Goal: Check status: Check status

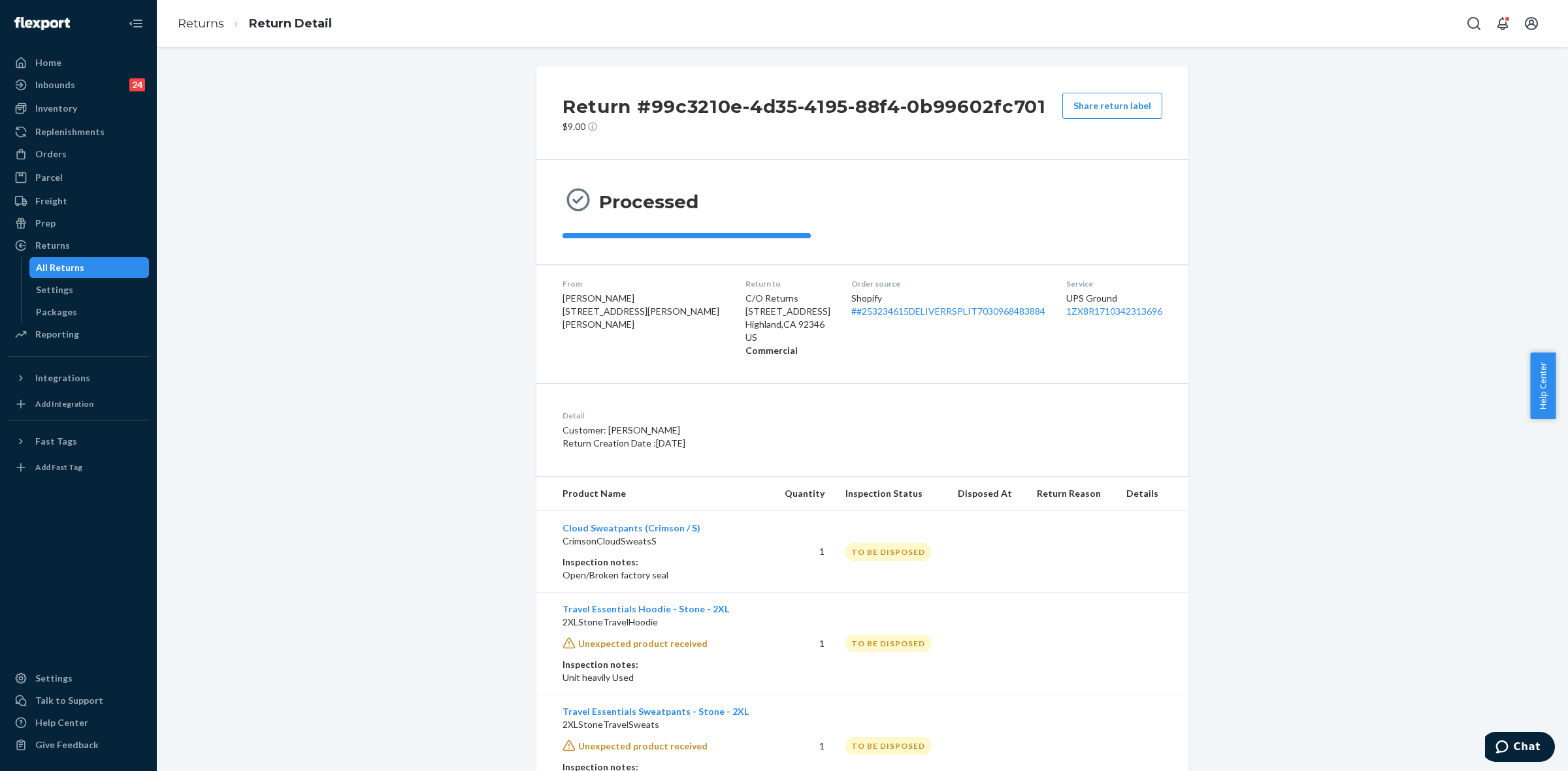
scroll to position [60, 0]
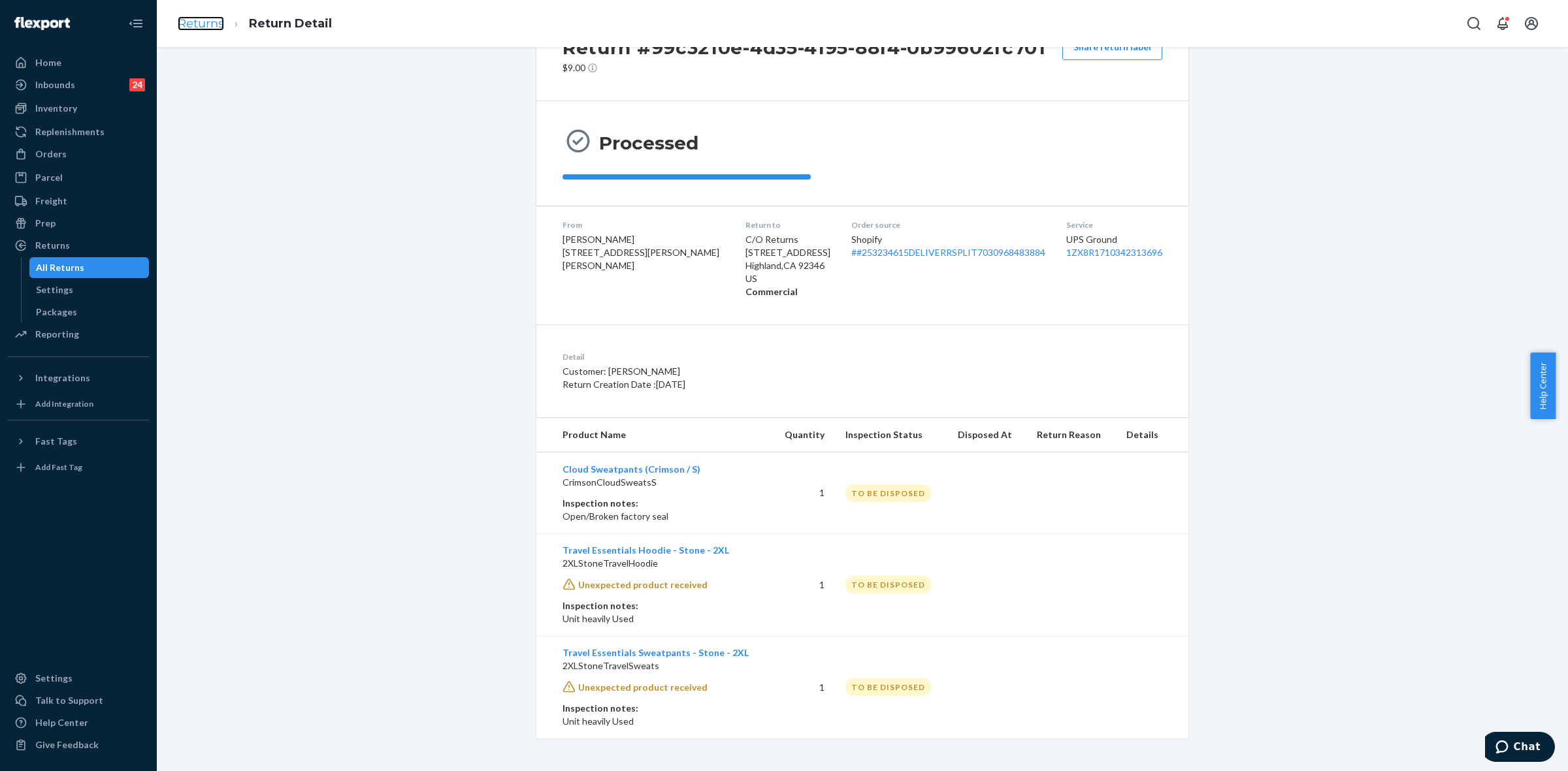
click at [222, 22] on link "Returns" at bounding box center [201, 23] width 46 height 14
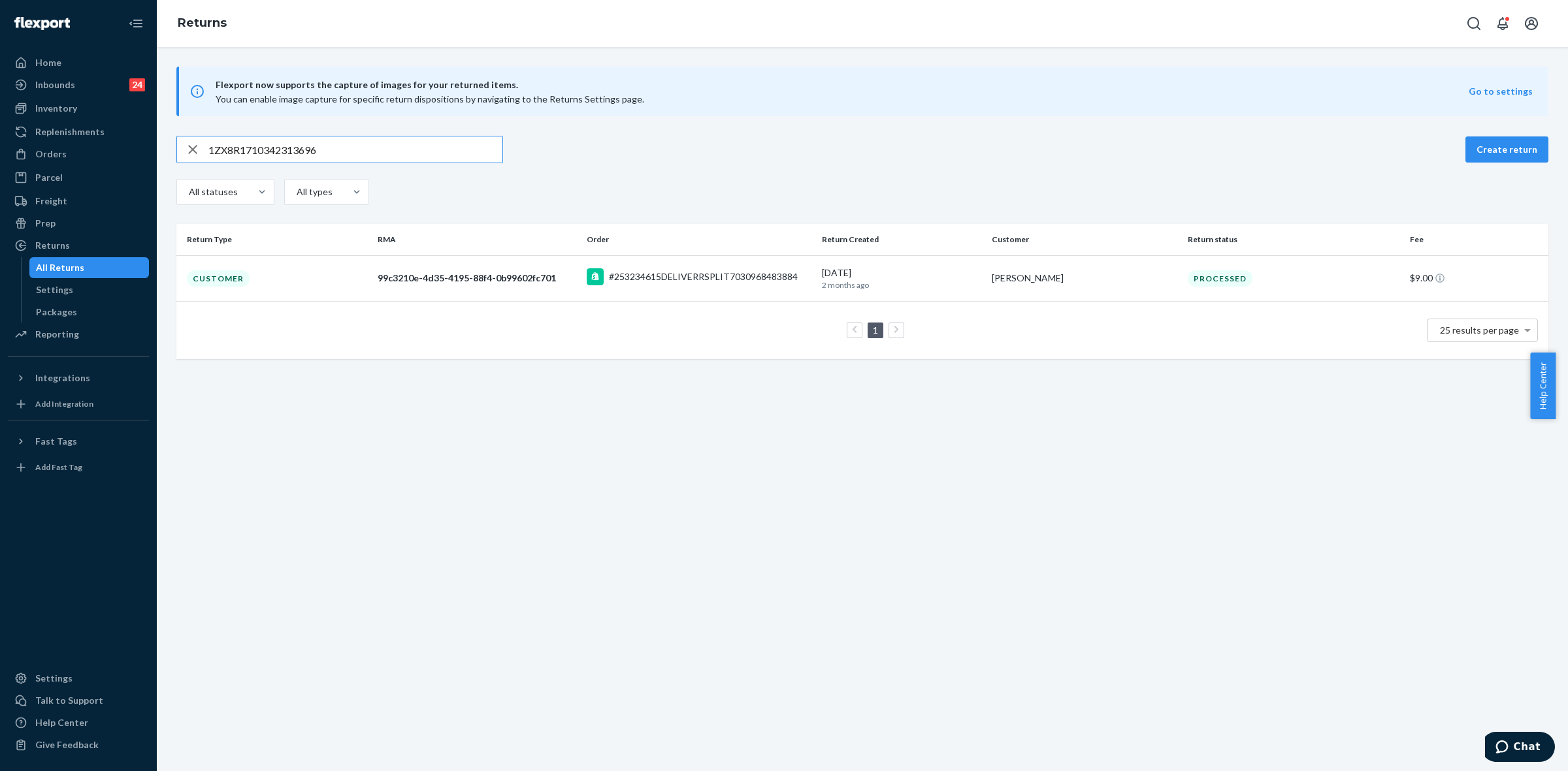
click at [294, 148] on input "1ZX8R1710342313696" at bounding box center [355, 149] width 294 height 26
click at [811, 511] on div "Flexport now supports the capture of images for your returned items. You can en…" at bounding box center [862, 409] width 1411 height 724
click at [812, 511] on div "Flexport now supports the capture of images for your returned items. You can en…" at bounding box center [862, 409] width 1411 height 724
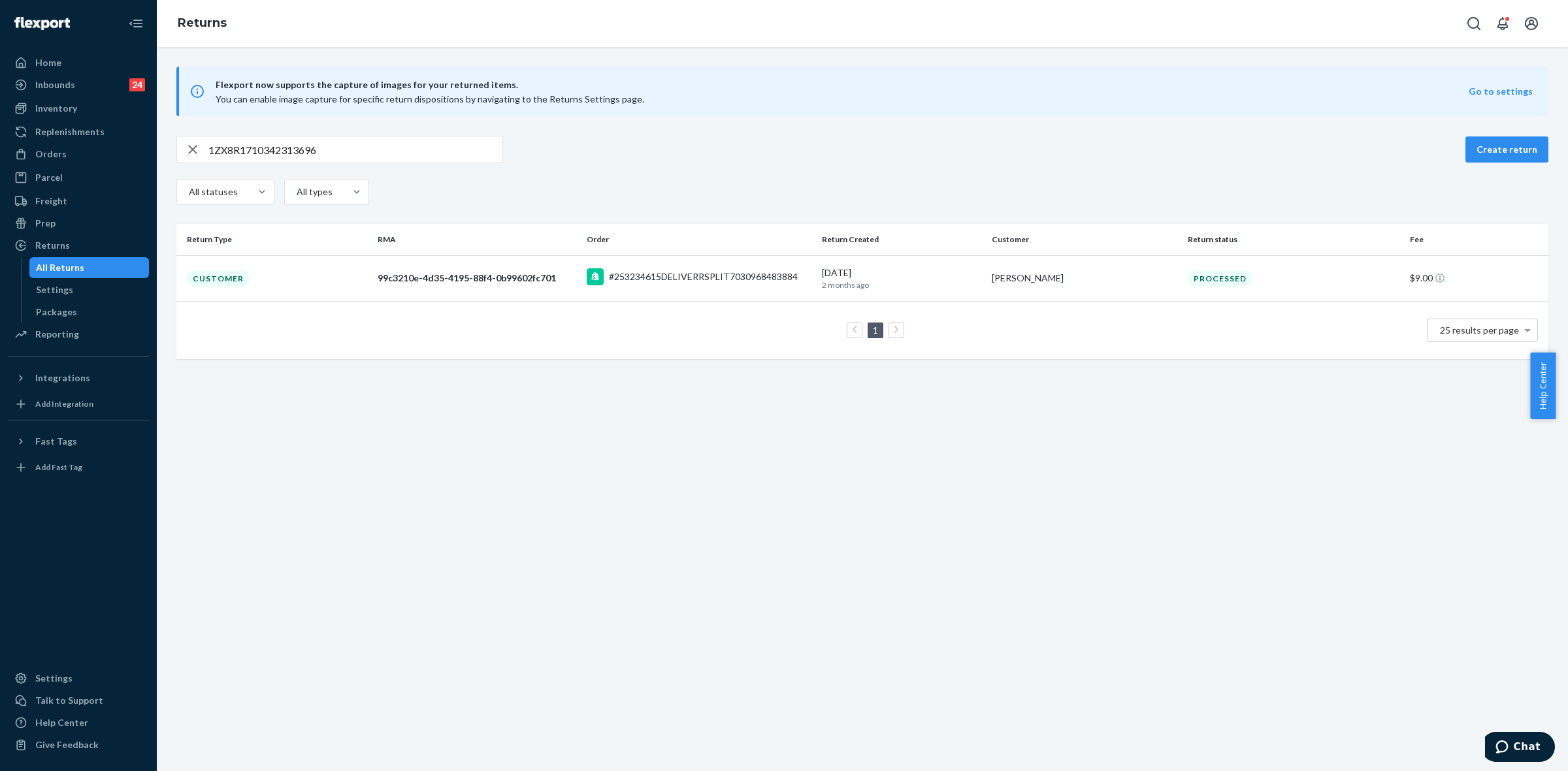
click at [281, 151] on input "1ZX8R1710342313696" at bounding box center [355, 149] width 294 height 26
click at [281, 150] on input "1ZX8R1710342313696" at bounding box center [355, 149] width 294 height 26
paste input "254746945"
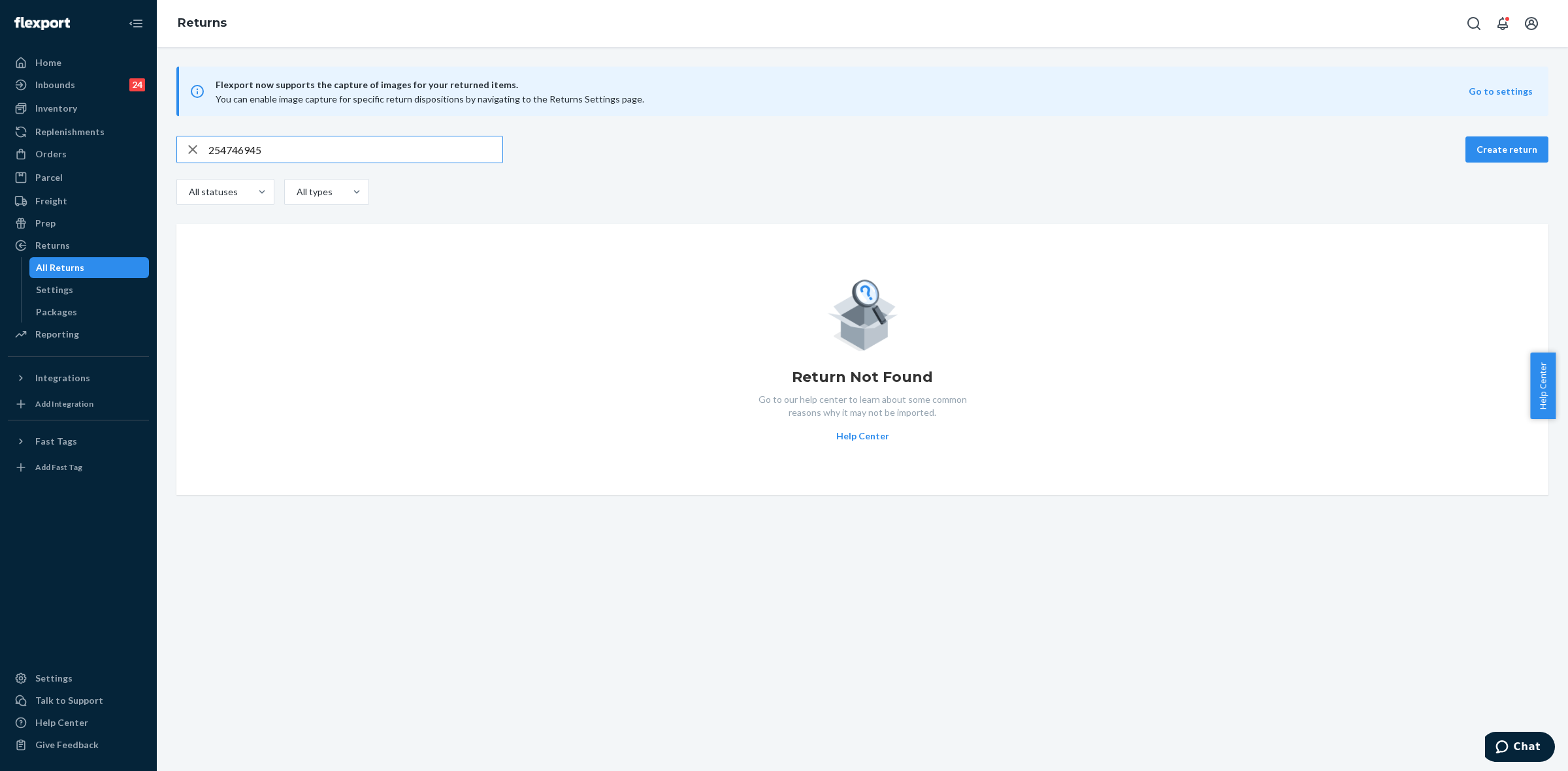
type input "1ZX8R1710342313696"
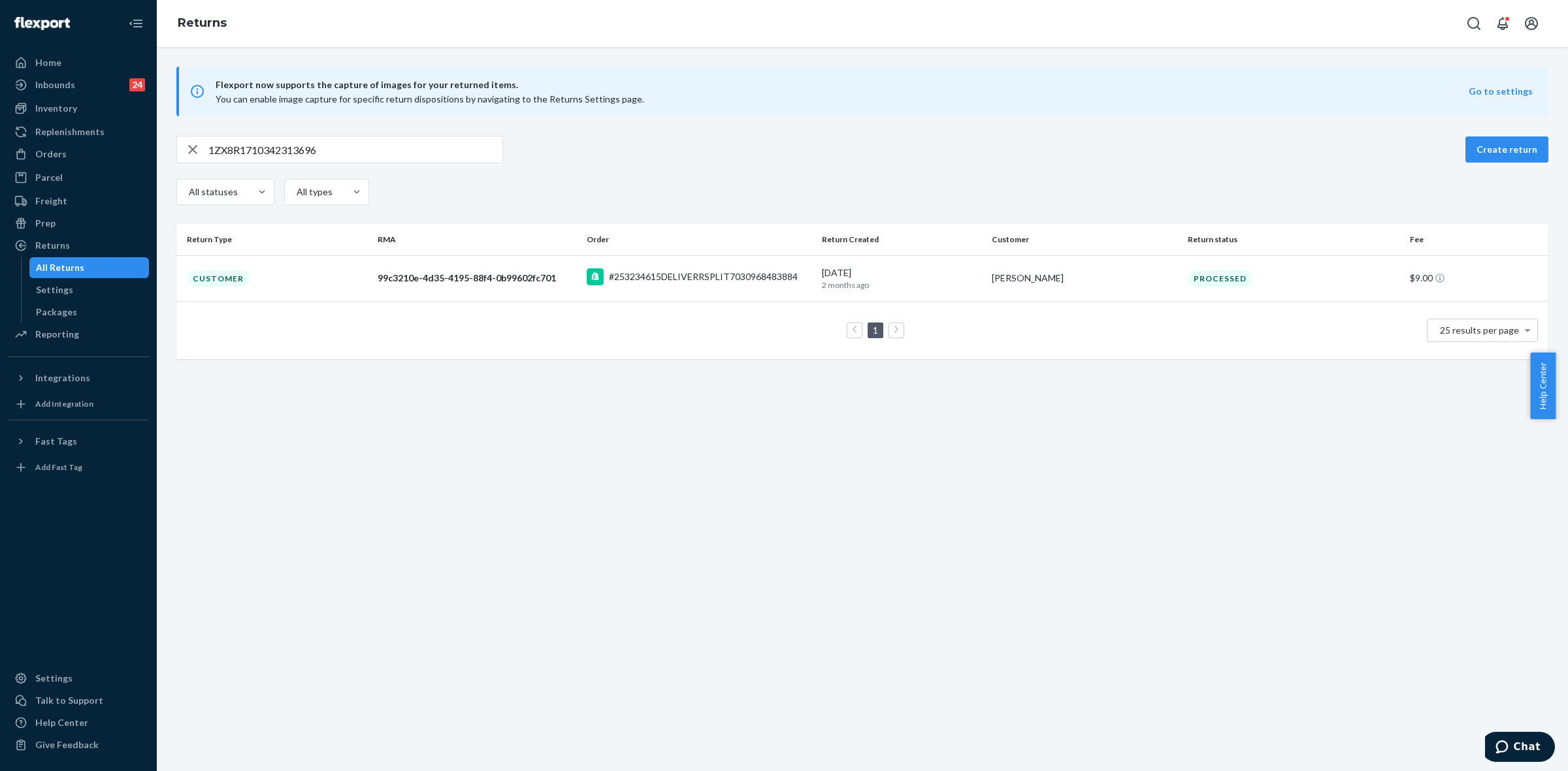
click at [944, 276] on div "[DATE] [DATE]" at bounding box center [901, 279] width 160 height 24
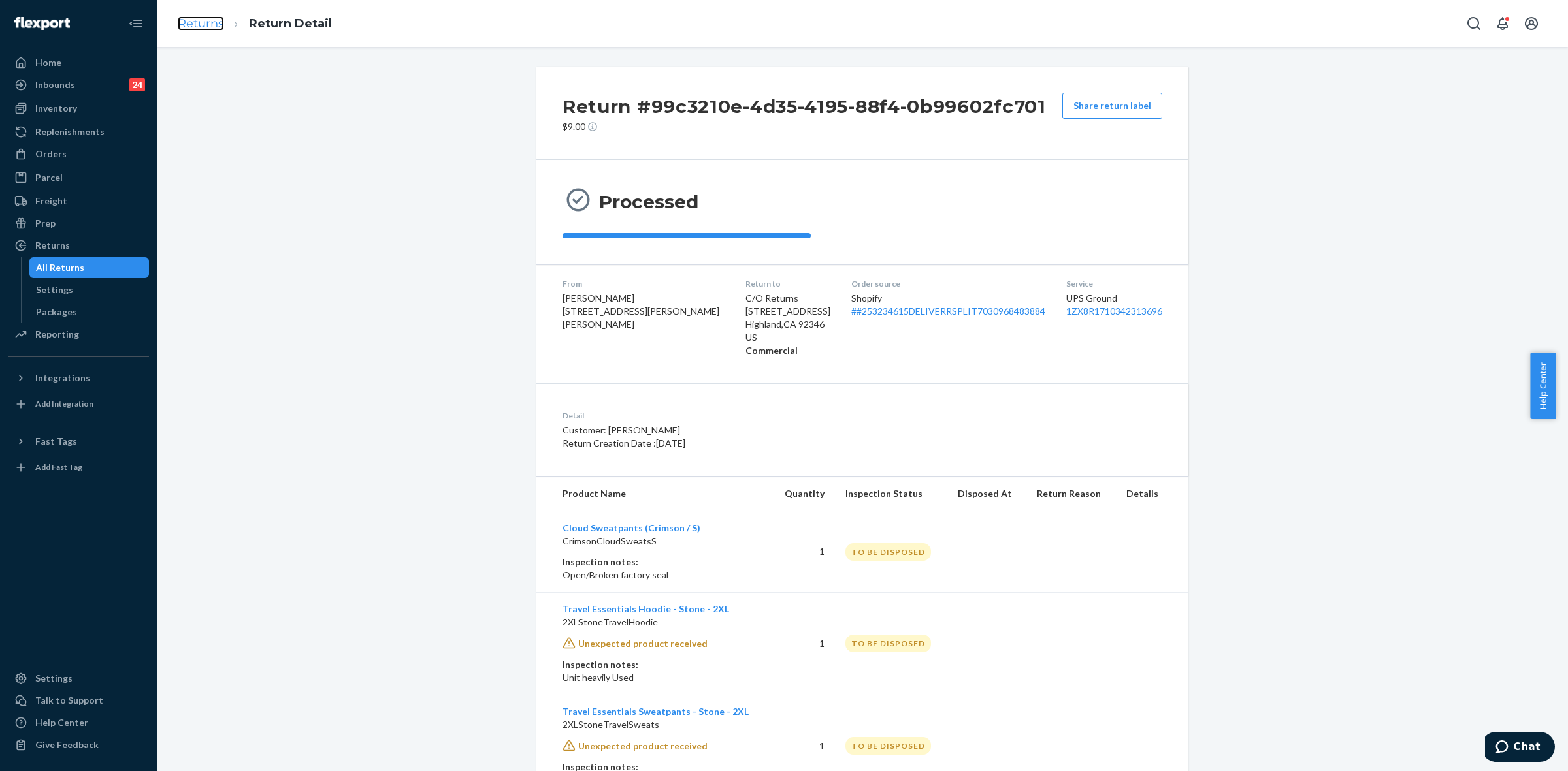
click at [202, 20] on link "Returns" at bounding box center [201, 23] width 46 height 14
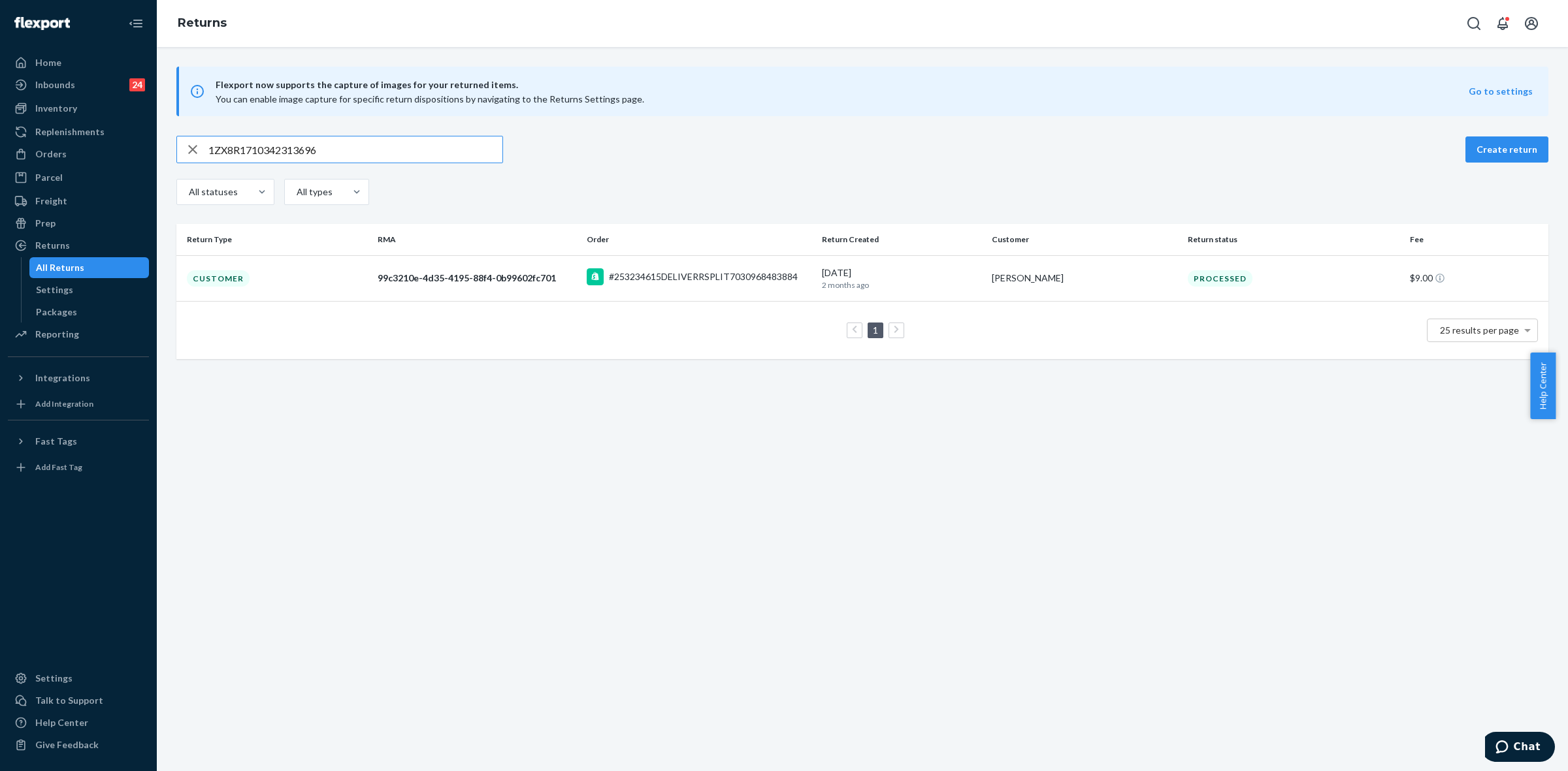
click at [312, 145] on input "1ZX8R1710342313696" at bounding box center [355, 149] width 294 height 26
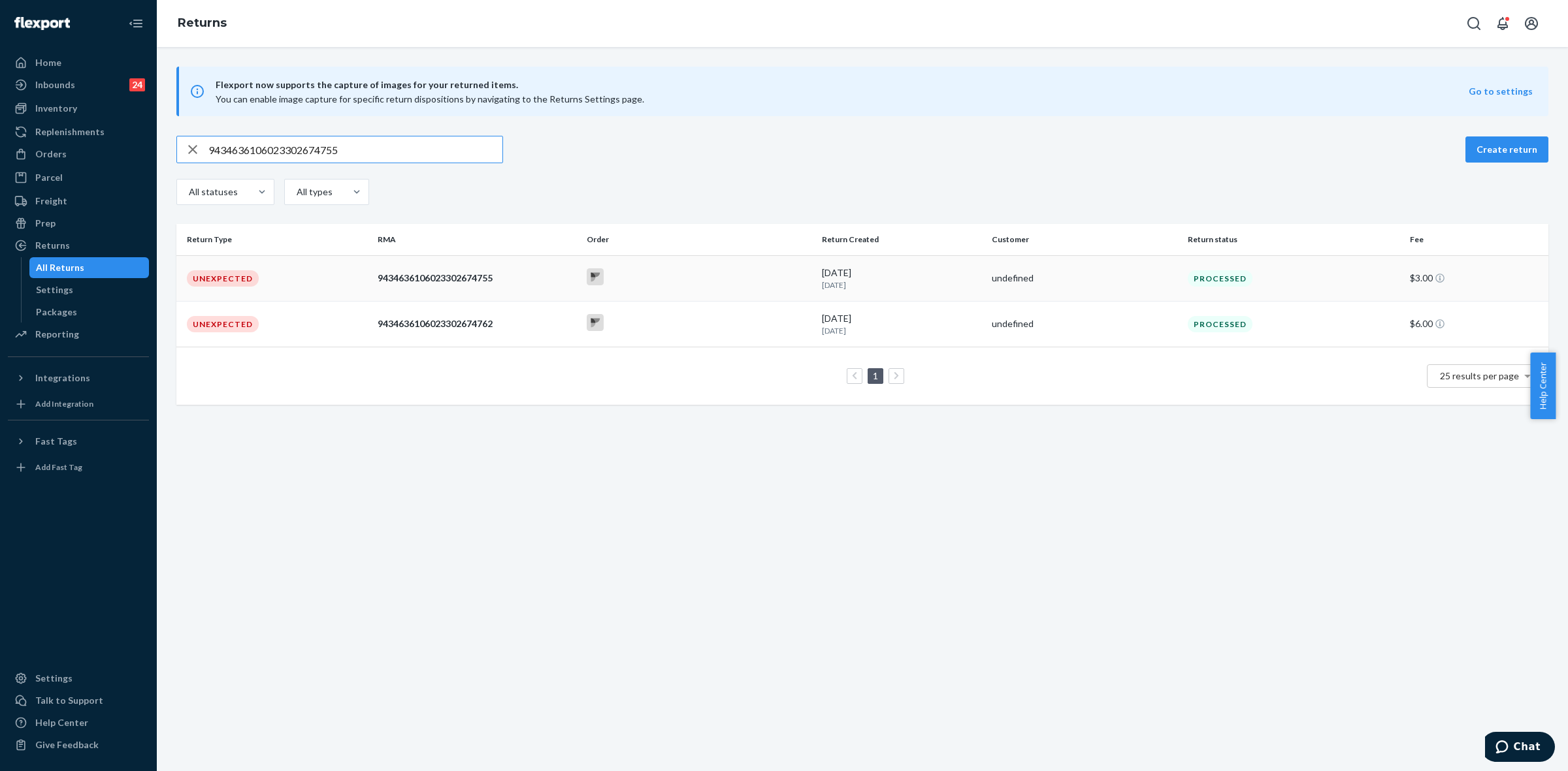
type input "9434636106023302674755"
click at [540, 288] on td "9434636106023302674755" at bounding box center [477, 278] width 209 height 45
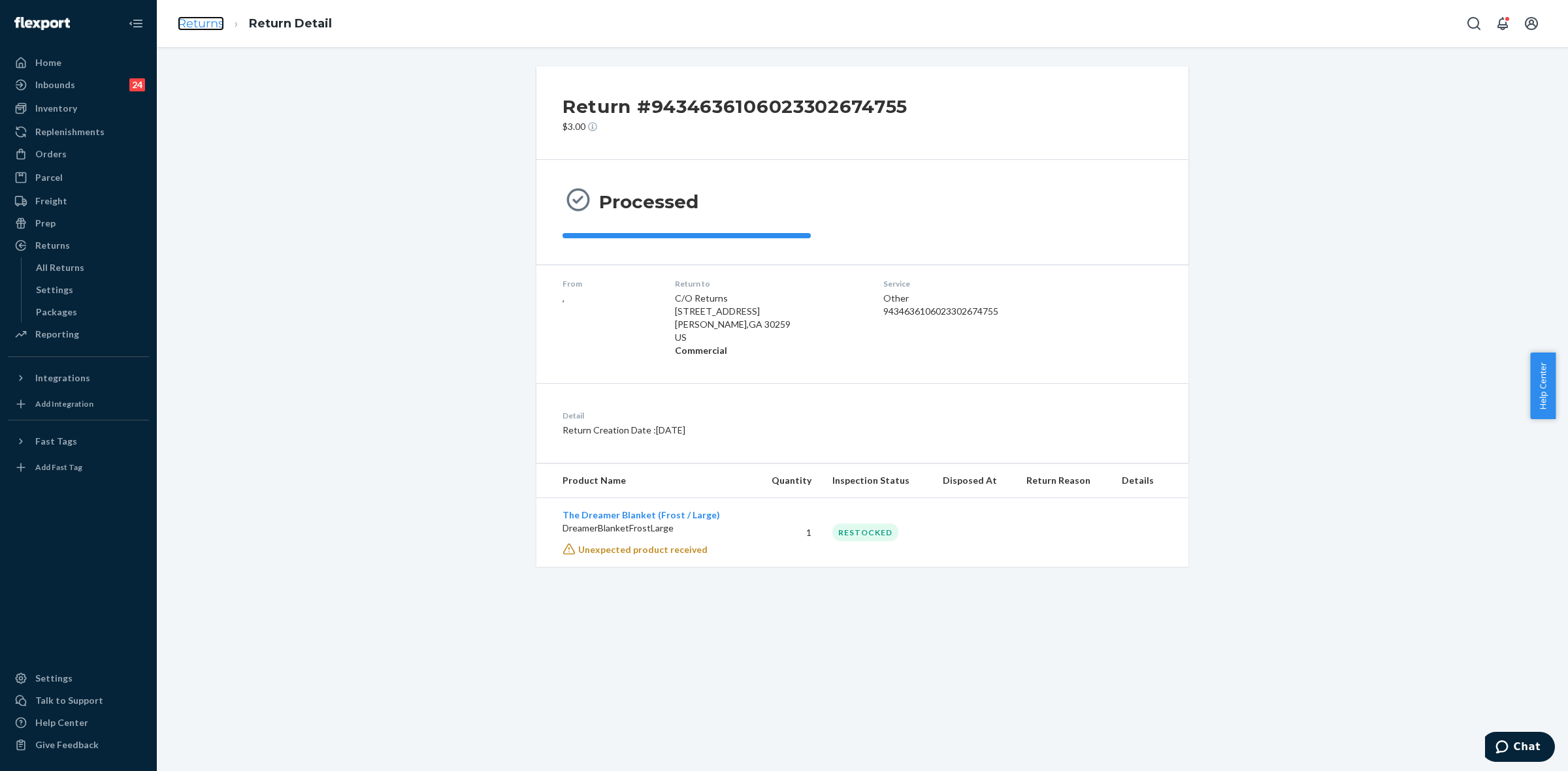
click at [202, 27] on link "Returns" at bounding box center [201, 23] width 46 height 14
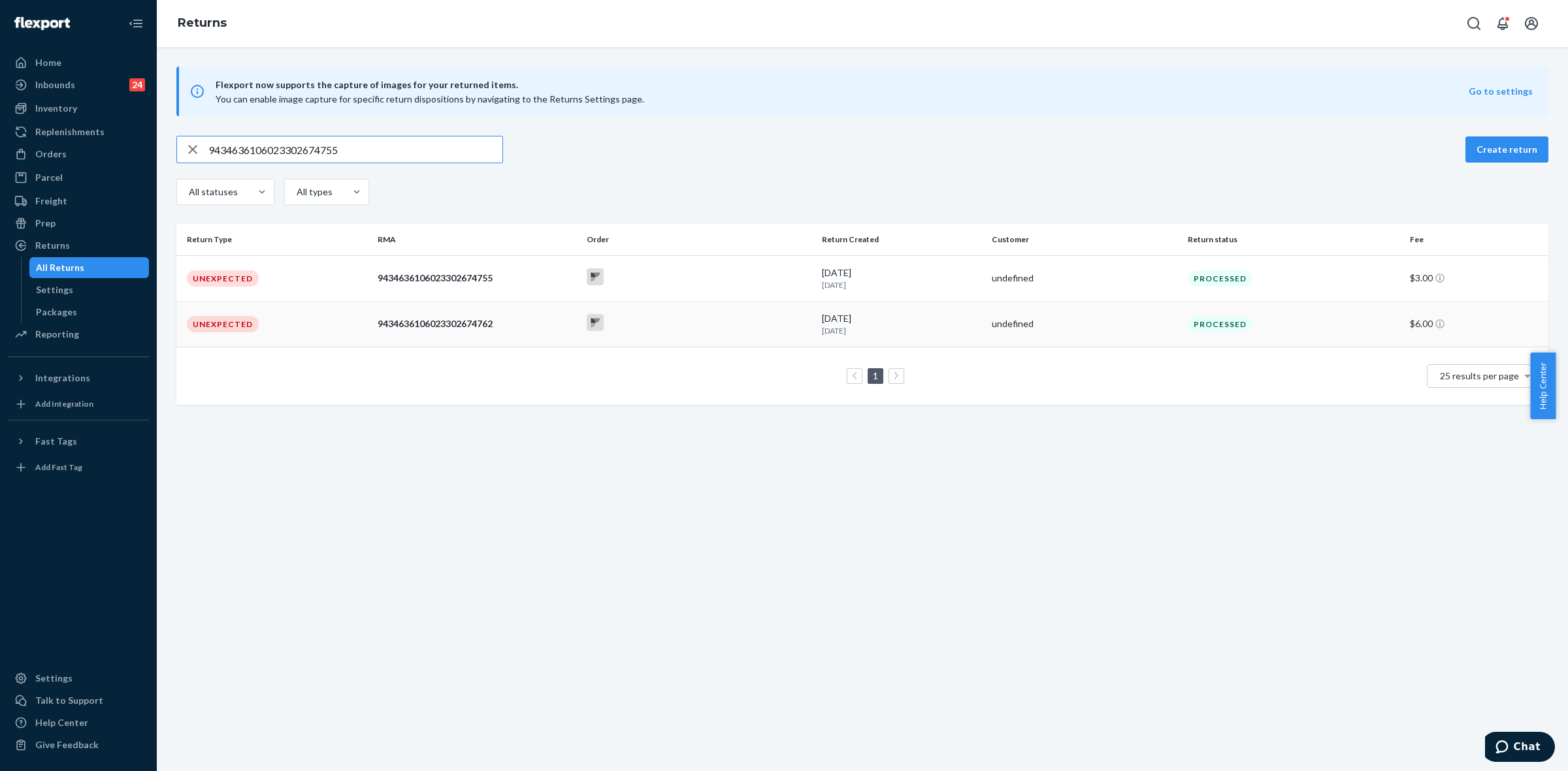
click at [727, 336] on td at bounding box center [699, 324] width 235 height 45
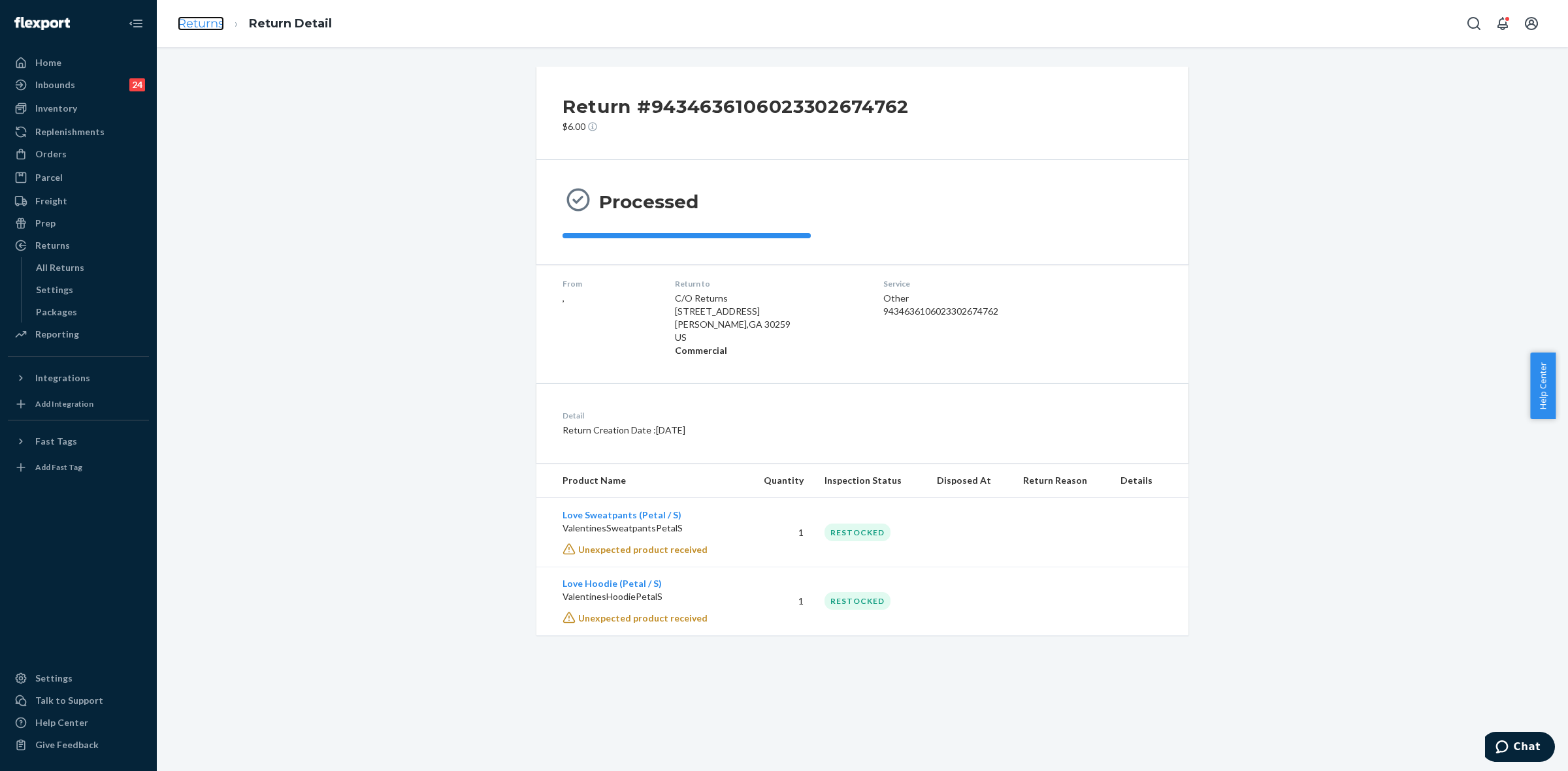
click at [189, 27] on link "Returns" at bounding box center [201, 23] width 46 height 14
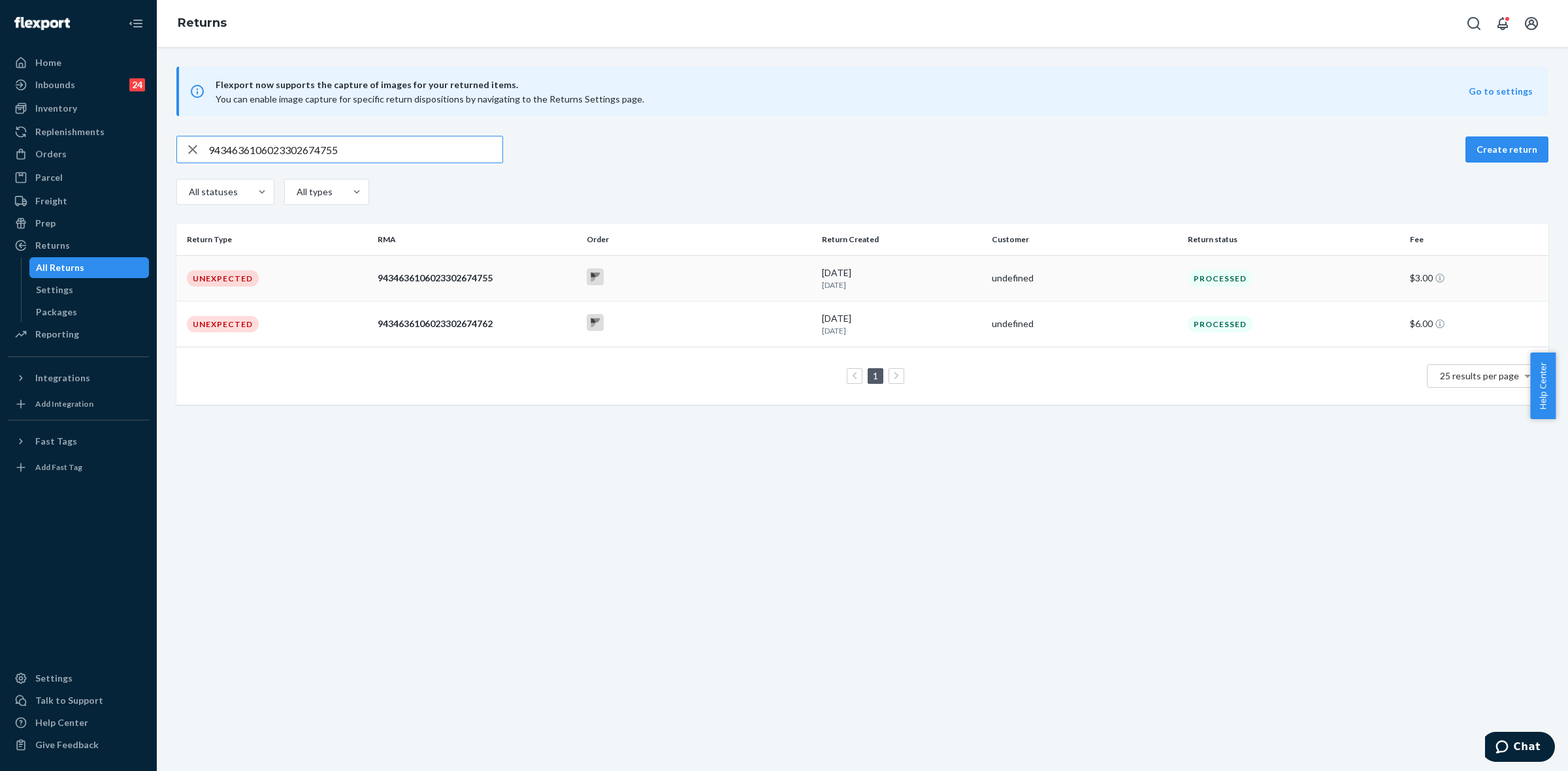
click at [799, 272] on div at bounding box center [699, 278] width 225 height 20
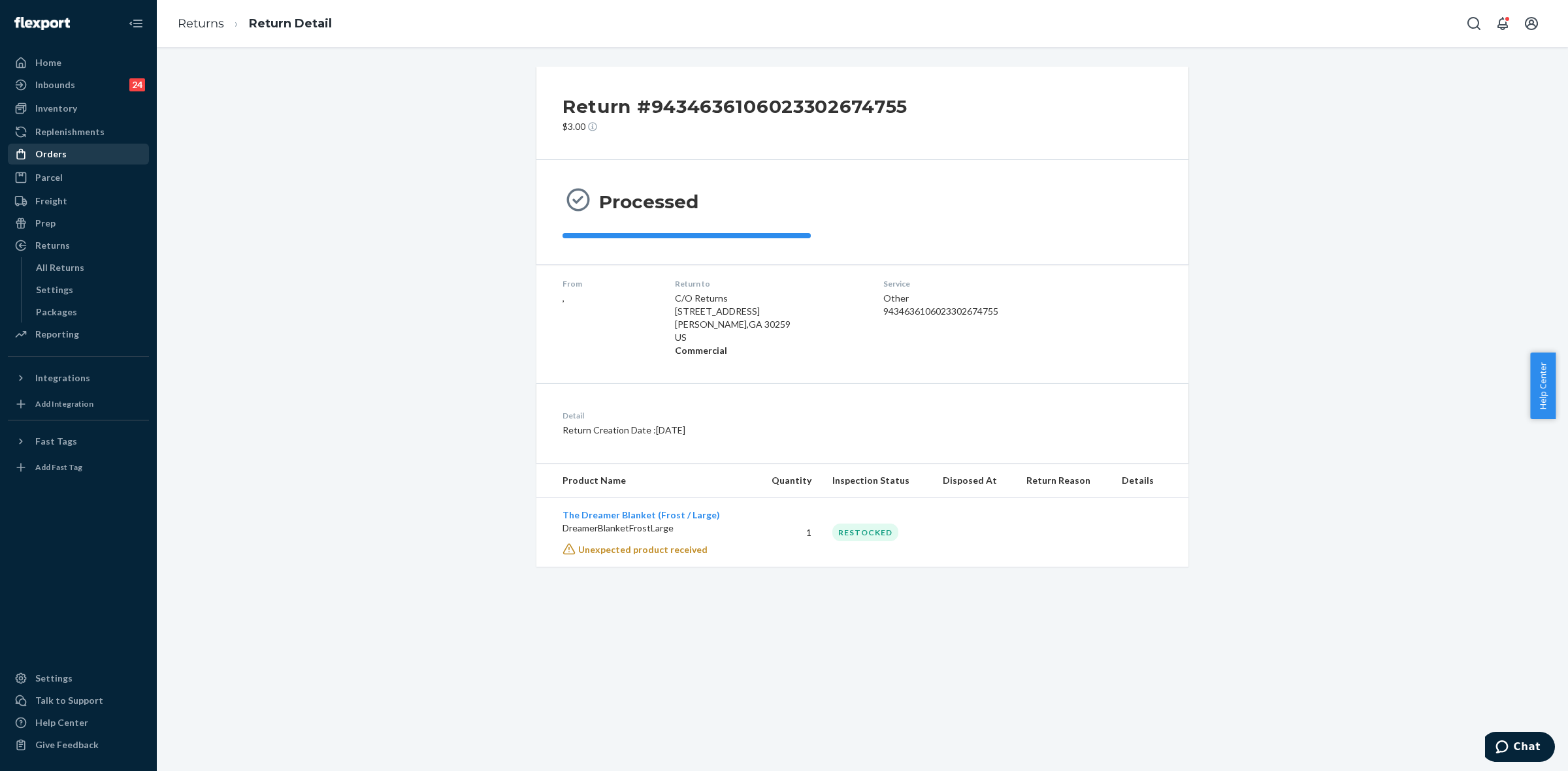
click at [56, 150] on div "Orders" at bounding box center [51, 153] width 31 height 13
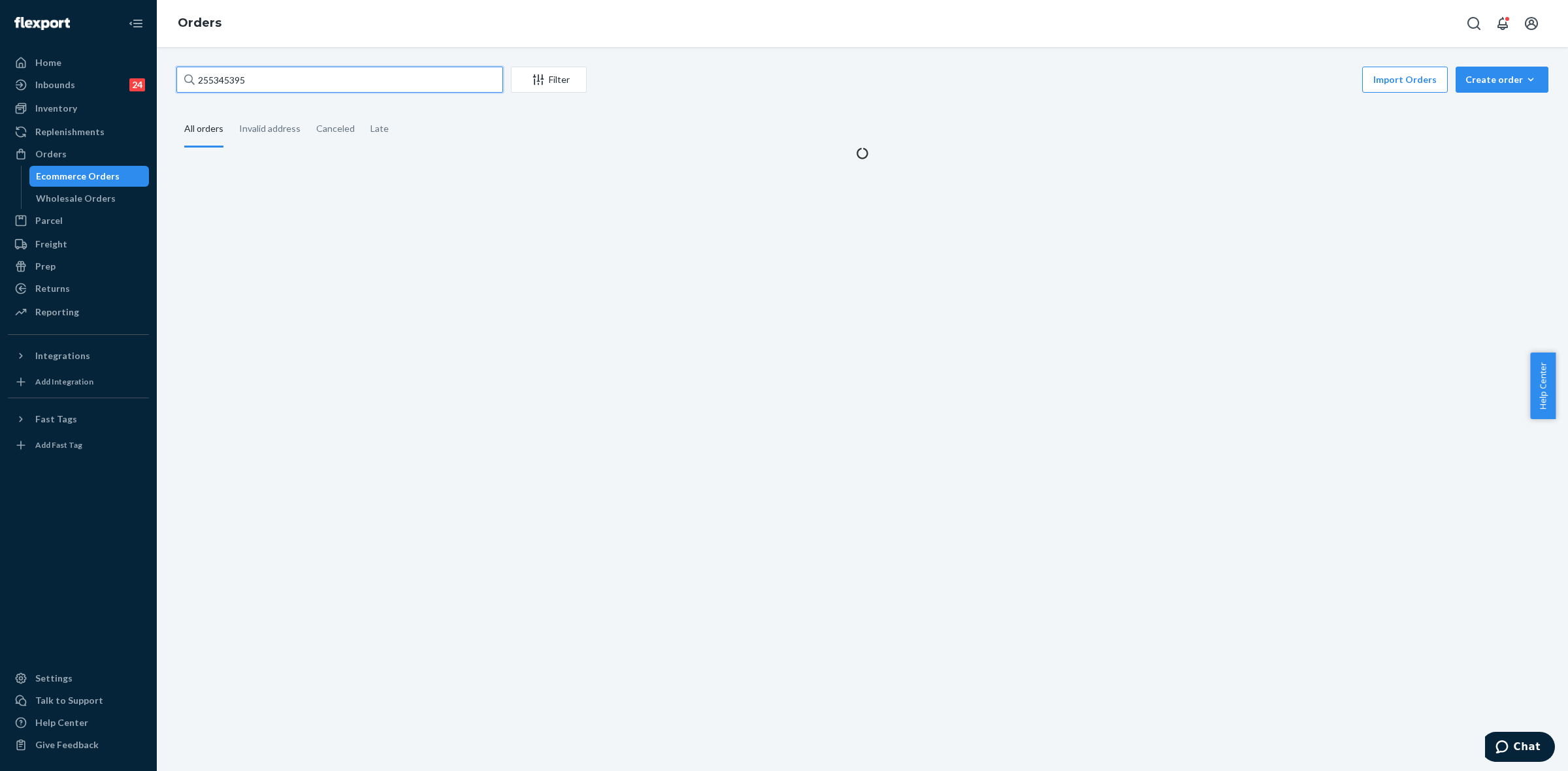
click at [231, 77] on input "255345395" at bounding box center [340, 79] width 327 height 26
click at [230, 77] on input "255345395" at bounding box center [340, 79] width 327 height 26
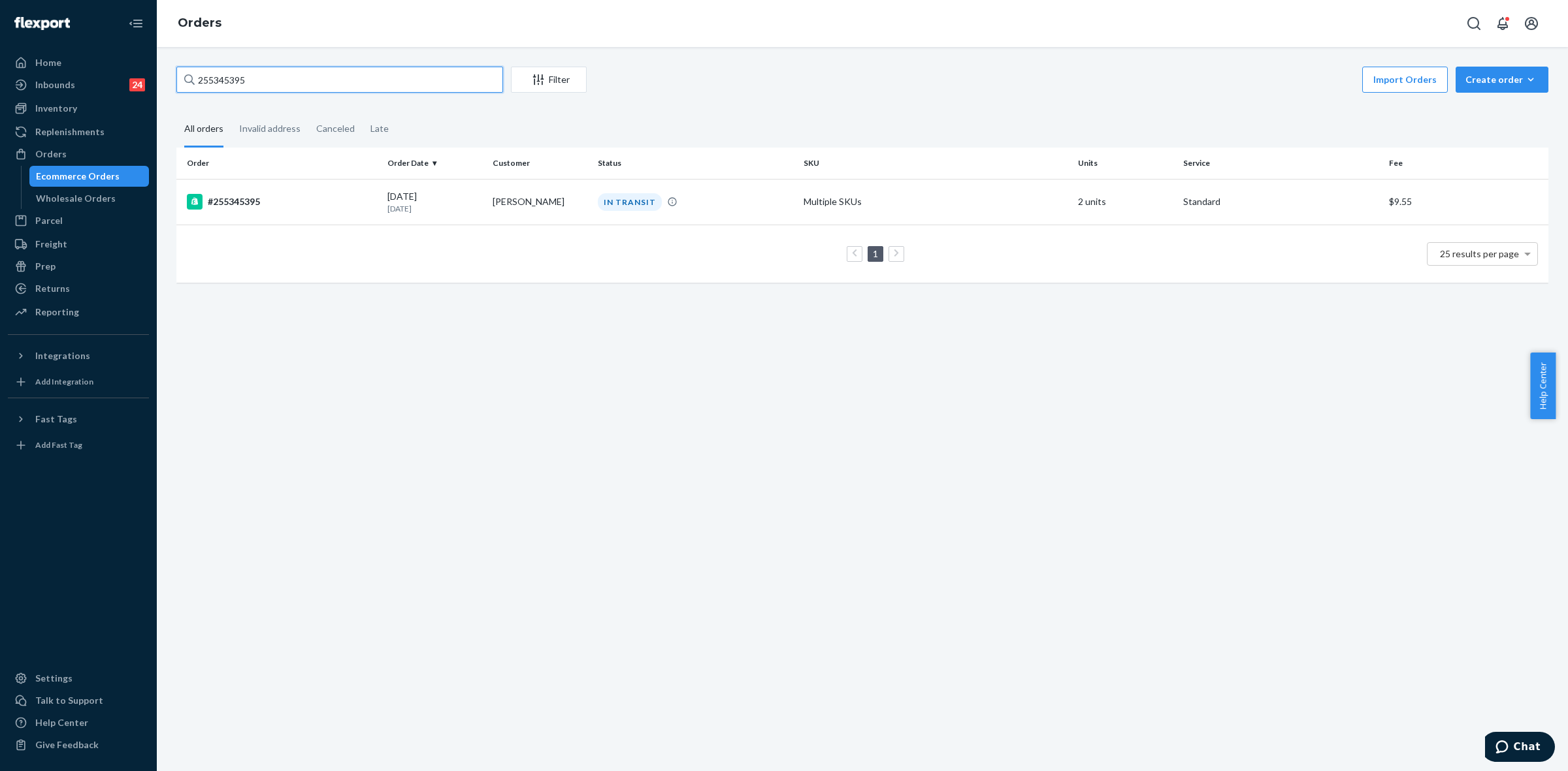
paste input "16676"
type input "255166765"
click at [939, 191] on td "Multiple SKUs" at bounding box center [936, 202] width 274 height 45
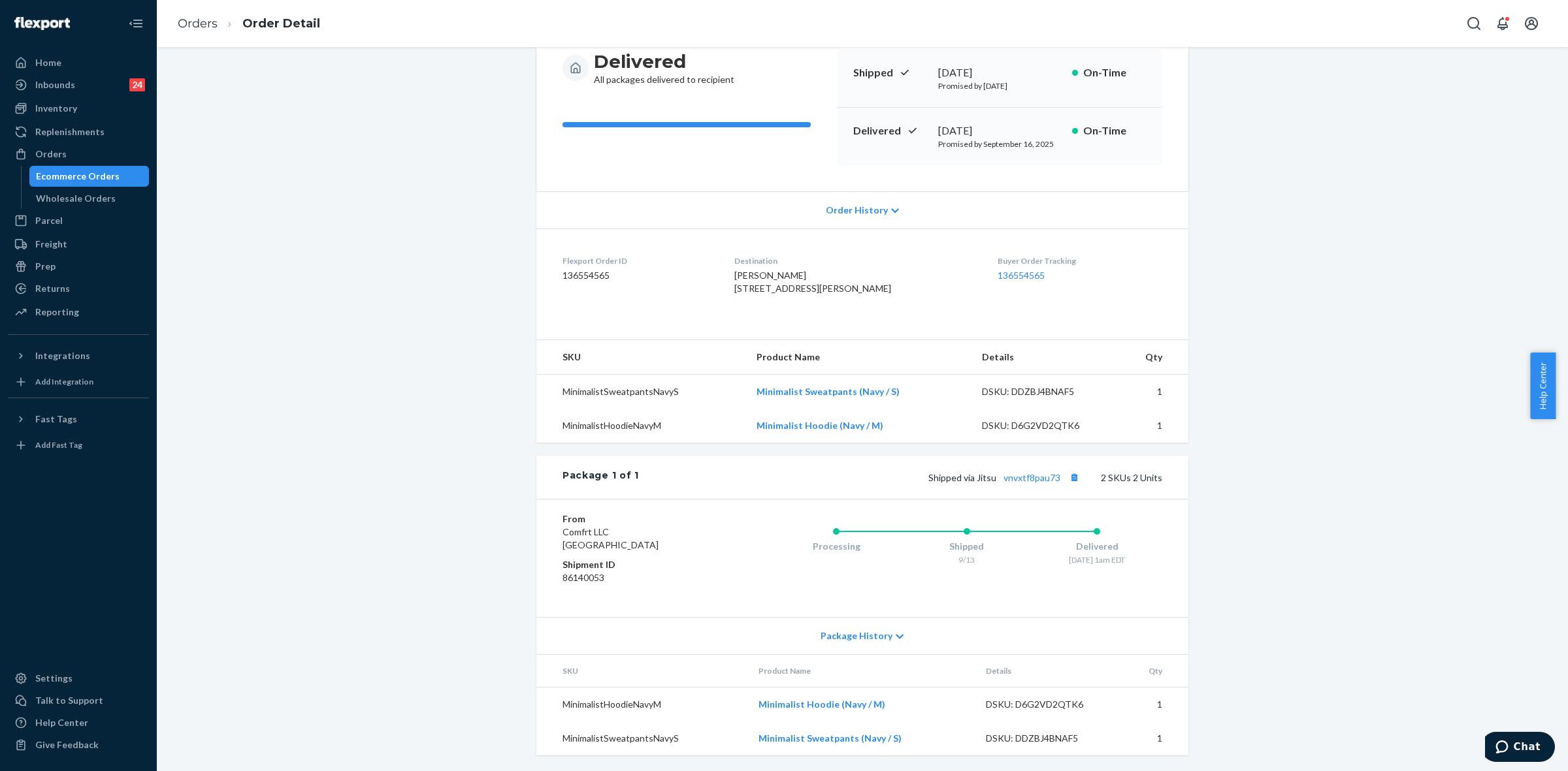
scroll to position [164, 0]
click at [1036, 480] on link "vnvxtf8pau73" at bounding box center [1032, 478] width 57 height 11
click at [884, 638] on div "Package History" at bounding box center [862, 635] width 652 height 37
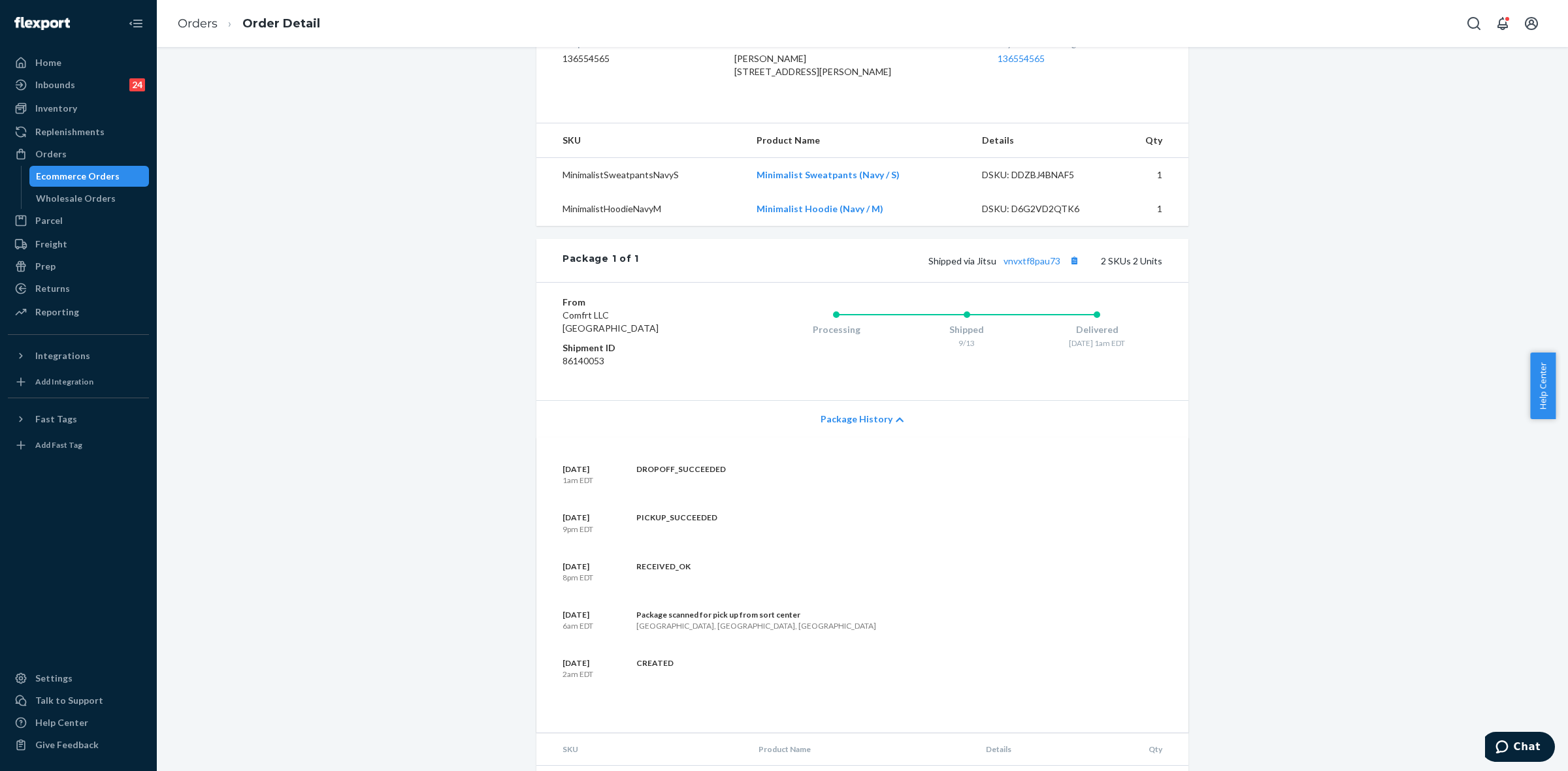
scroll to position [132, 0]
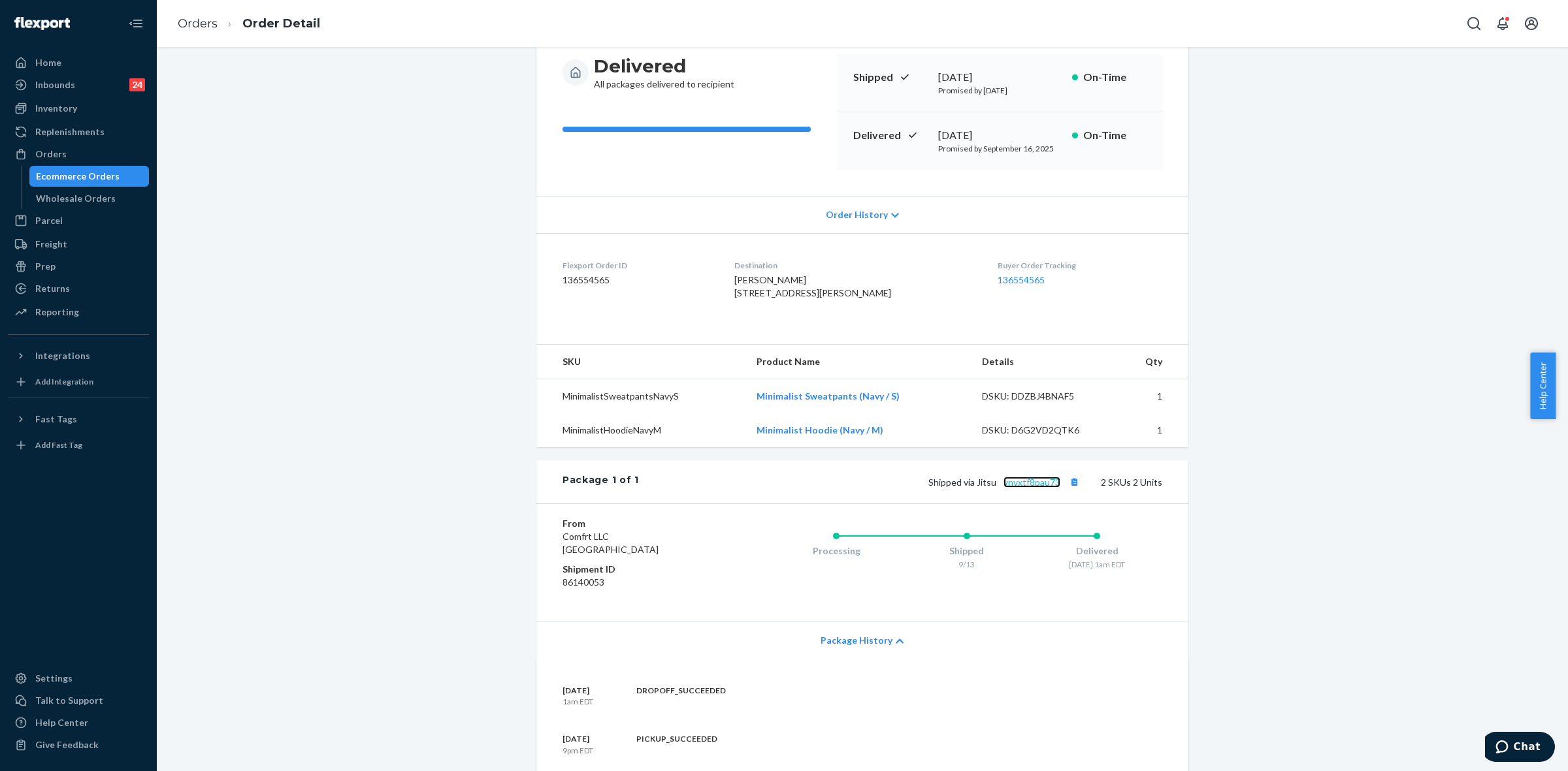
click at [1041, 488] on link "vnvxtf8pau73" at bounding box center [1032, 482] width 57 height 11
click at [67, 286] on div "Returns" at bounding box center [52, 288] width 35 height 13
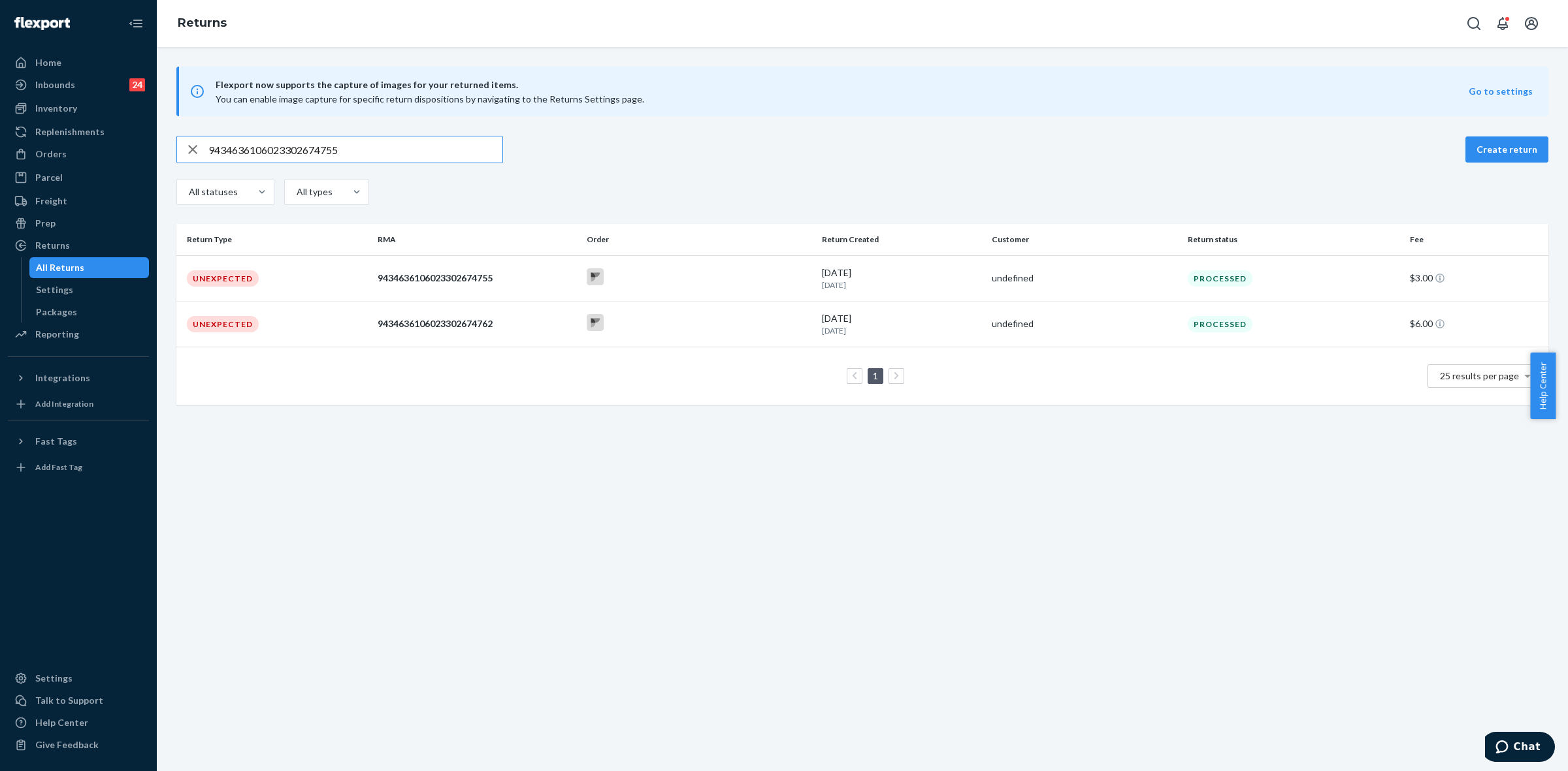
drag, startPoint x: 715, startPoint y: 271, endPoint x: 740, endPoint y: 293, distance: 33.3
click at [718, 269] on div at bounding box center [699, 278] width 225 height 20
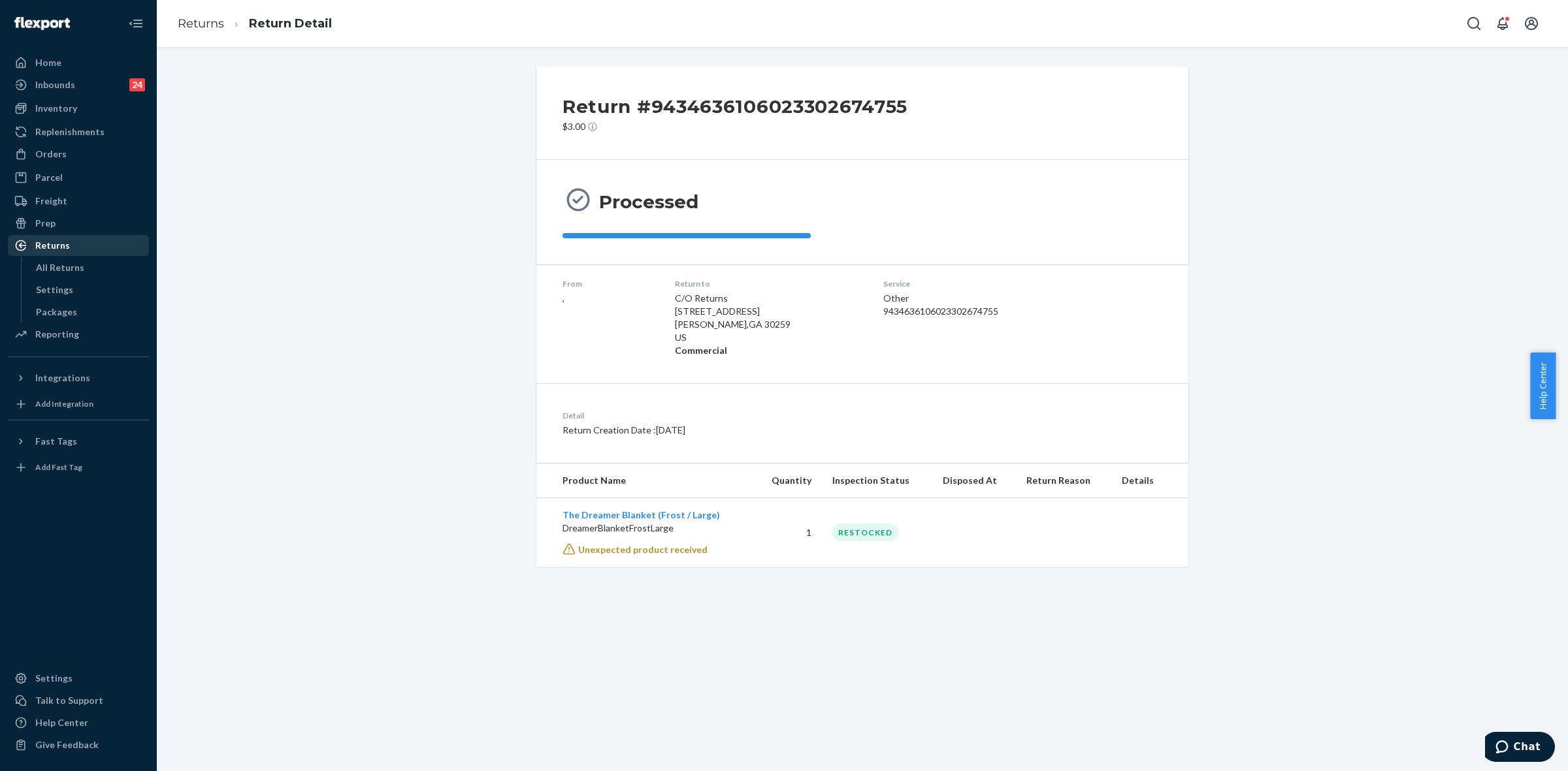
drag, startPoint x: 78, startPoint y: 247, endPoint x: 87, endPoint y: 250, distance: 9.5
click at [78, 246] on div "Returns" at bounding box center [78, 245] width 139 height 18
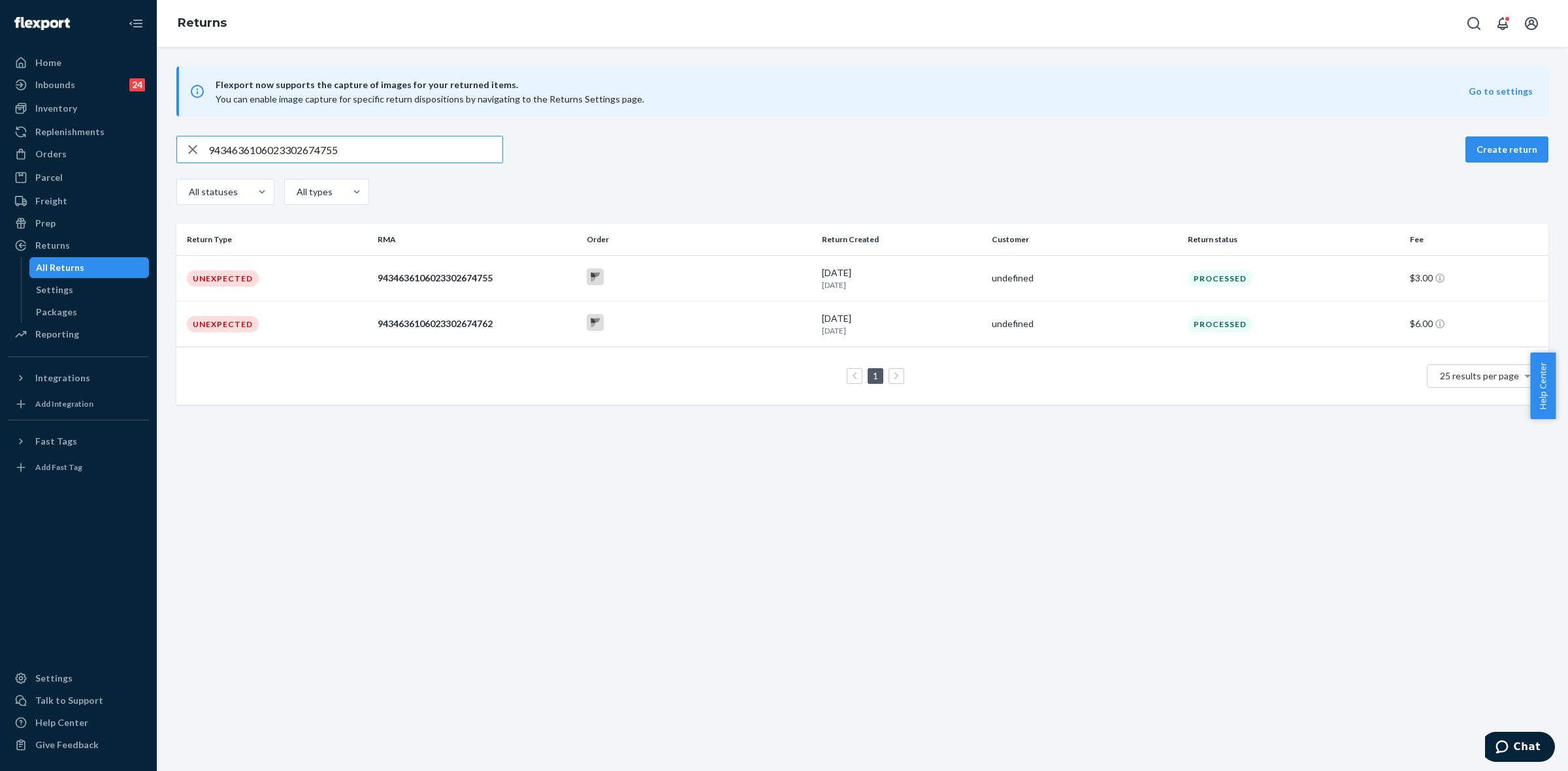
click at [680, 333] on div at bounding box center [699, 324] width 225 height 20
